Goal: Check status: Check status

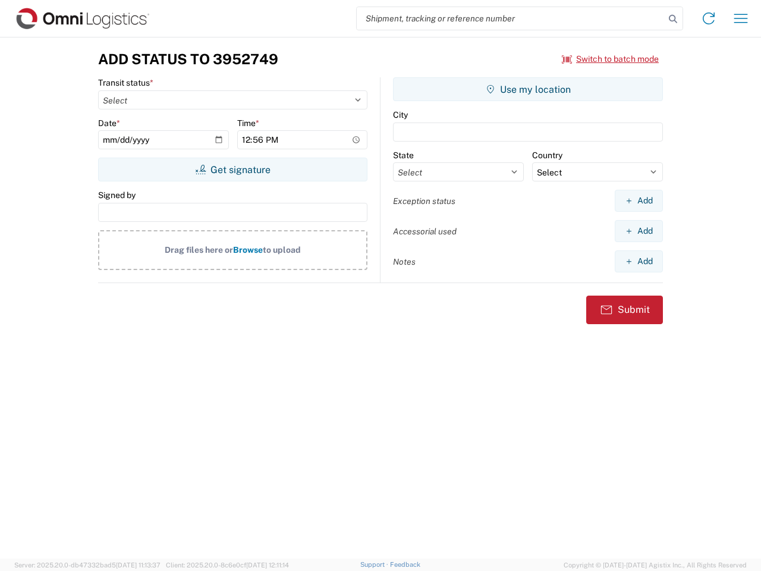
click at [511, 18] on input "search" at bounding box center [511, 18] width 308 height 23
click at [673, 19] on icon at bounding box center [673, 19] width 17 height 17
click at [709, 18] on icon at bounding box center [708, 18] width 19 height 19
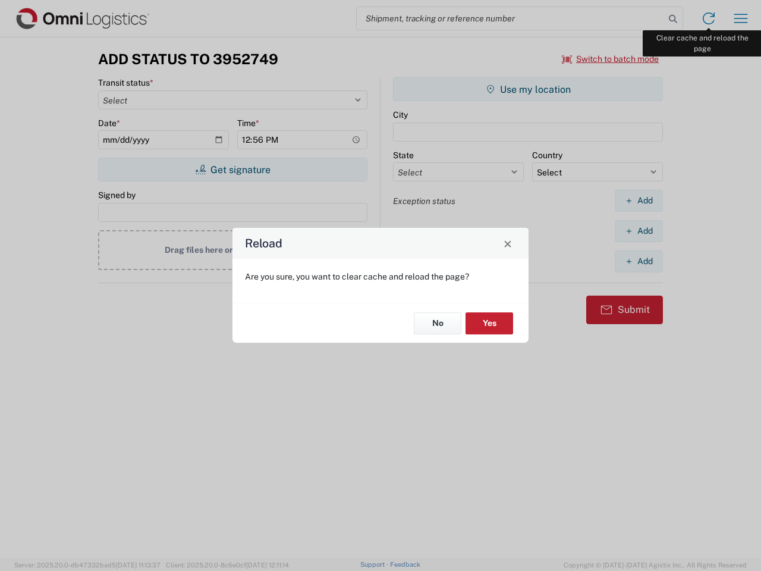
click at [741, 18] on div "Reload Are you sure, you want to clear cache and reload the page? No Yes" at bounding box center [380, 285] width 761 height 571
click at [610, 59] on div "Reload Are you sure, you want to clear cache and reload the page? No Yes" at bounding box center [380, 285] width 761 height 571
click at [232, 169] on div "Reload Are you sure, you want to clear cache and reload the page? No Yes" at bounding box center [380, 285] width 761 height 571
click at [528, 89] on div "Reload Are you sure, you want to clear cache and reload the page? No Yes" at bounding box center [380, 285] width 761 height 571
click at [638, 200] on div "Reload Are you sure, you want to clear cache and reload the page? No Yes" at bounding box center [380, 285] width 761 height 571
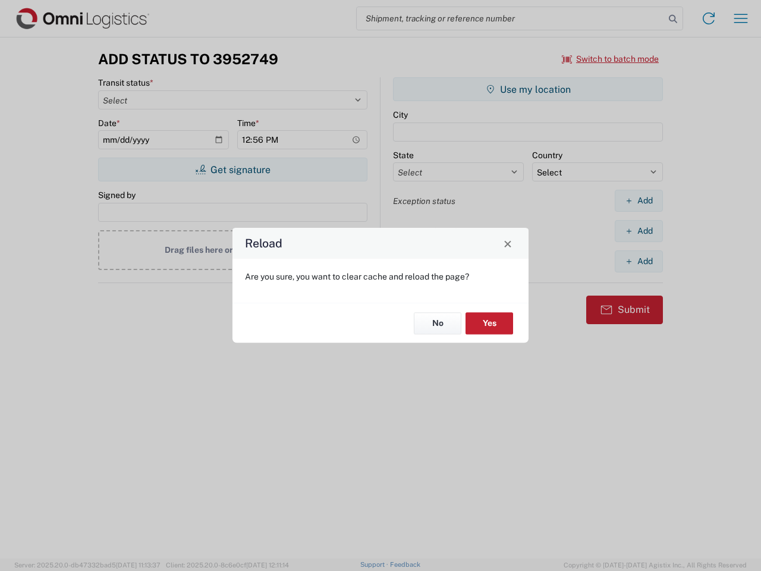
click at [638, 231] on div "Reload Are you sure, you want to clear cache and reload the page? No Yes" at bounding box center [380, 285] width 761 height 571
click at [638, 261] on div "Reload Are you sure, you want to clear cache and reload the page? No Yes" at bounding box center [380, 285] width 761 height 571
